Goal: Information Seeking & Learning: Learn about a topic

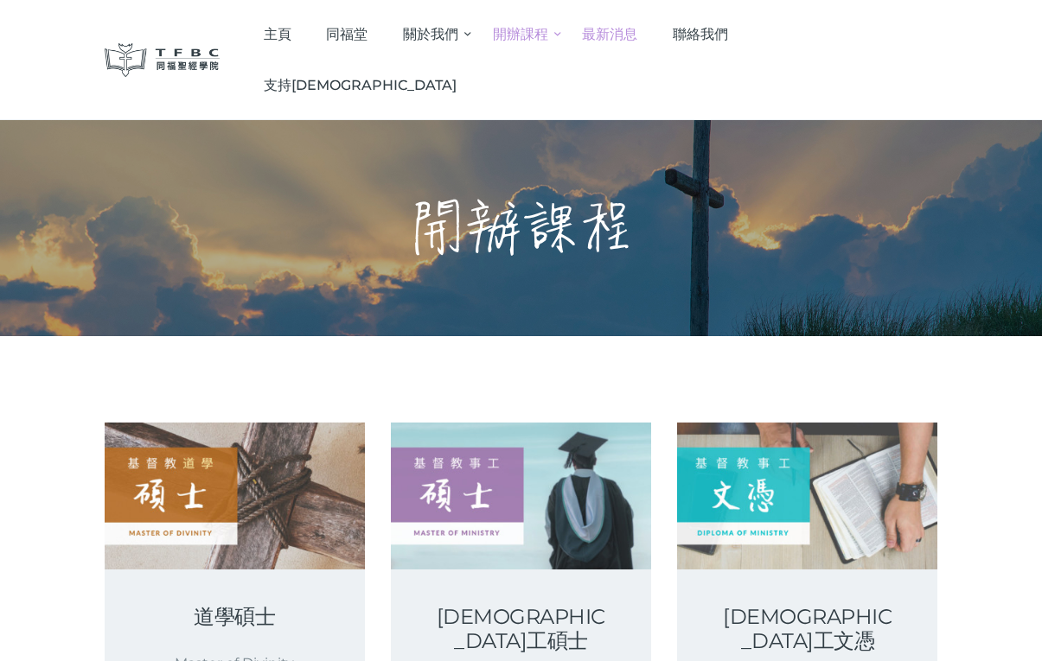
click at [637, 35] on span "最新消息" at bounding box center [609, 34] width 55 height 16
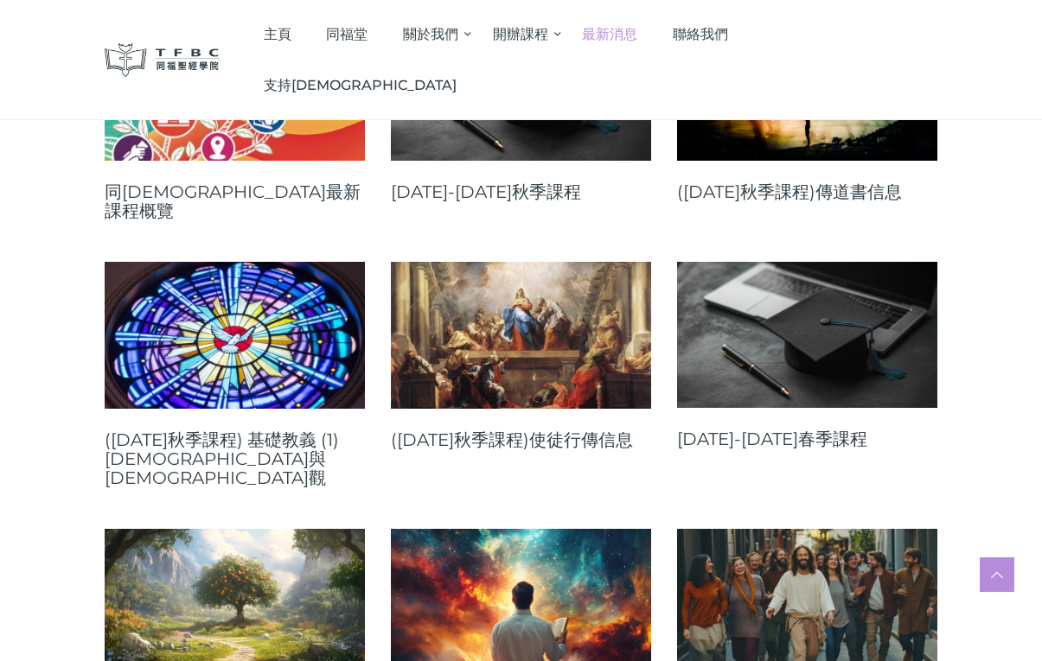
scroll to position [365, 0]
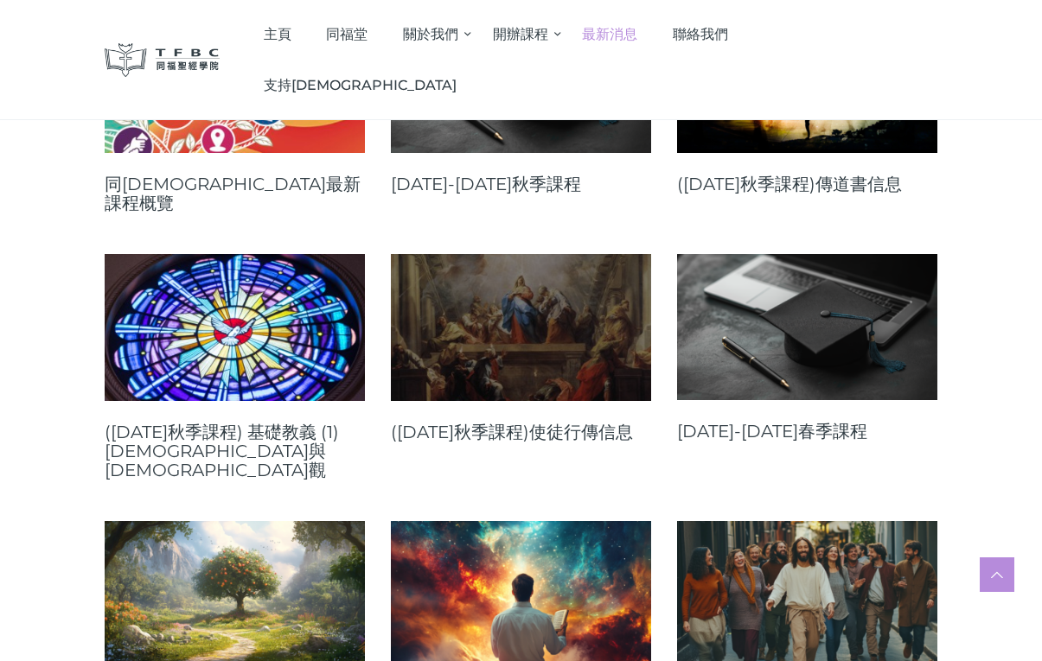
click at [530, 312] on link at bounding box center [521, 327] width 260 height 146
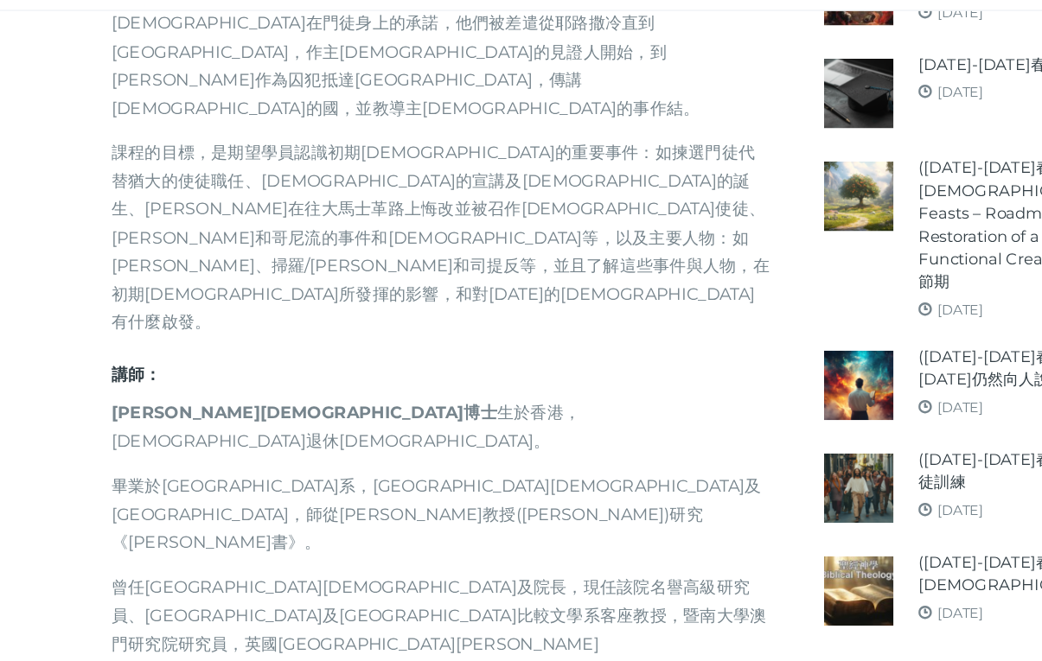
scroll to position [706, 0]
